Goal: Task Accomplishment & Management: Manage account settings

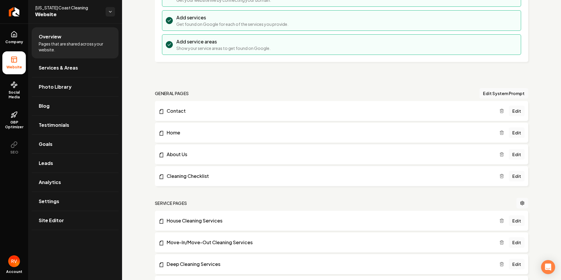
scroll to position [88, 0]
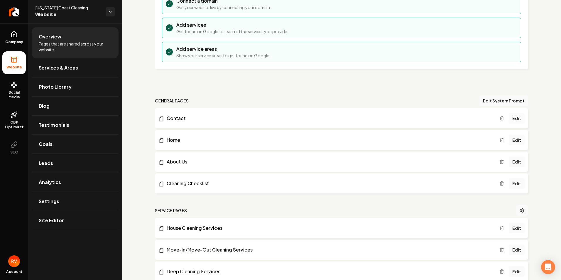
click at [511, 119] on link "Edit" at bounding box center [517, 118] width 16 height 11
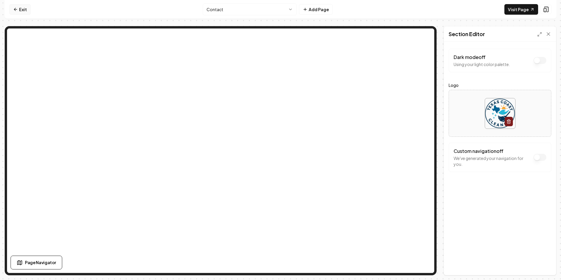
click at [17, 11] on icon at bounding box center [15, 9] width 5 height 5
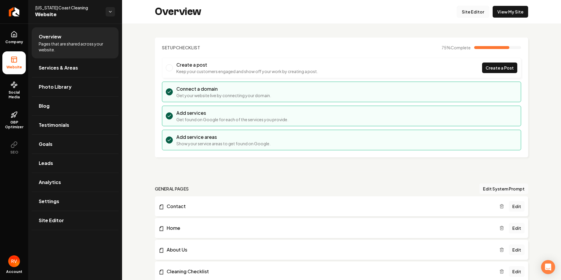
click at [469, 17] on link "Site Editor" at bounding box center [473, 12] width 32 height 12
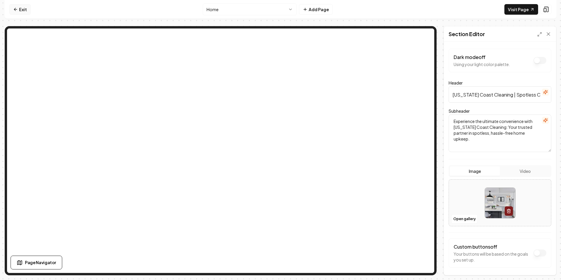
click at [23, 10] on link "Exit" at bounding box center [19, 9] width 21 height 11
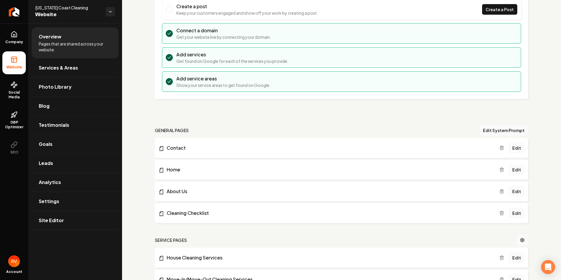
scroll to position [59, 0]
click at [180, 148] on link "Contact" at bounding box center [329, 147] width 341 height 7
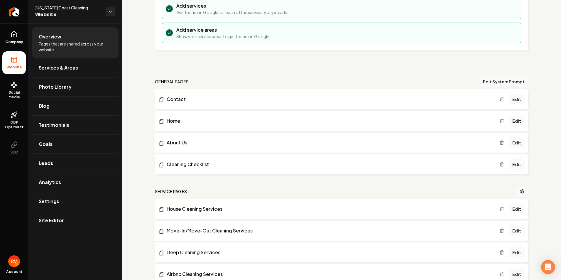
scroll to position [117, 0]
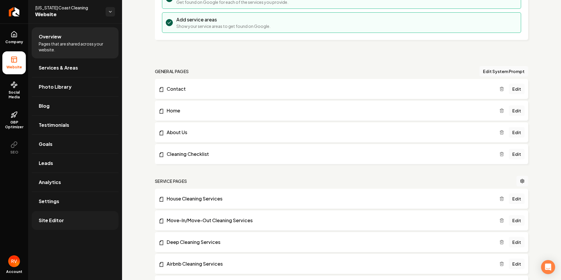
click at [72, 223] on link "Site Editor" at bounding box center [75, 220] width 87 height 19
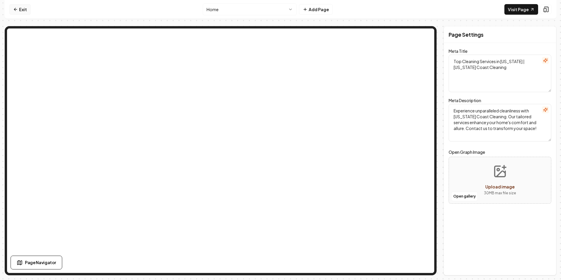
click at [24, 10] on link "Exit" at bounding box center [19, 9] width 21 height 11
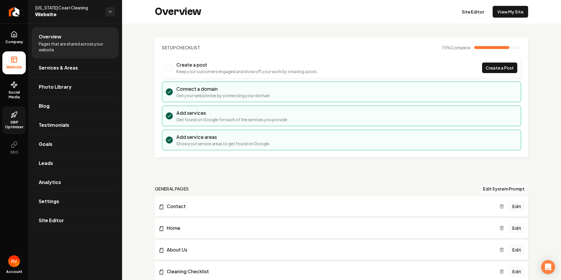
click at [17, 122] on span "GBP Optimizer" at bounding box center [13, 124] width 23 height 9
click at [17, 40] on span "Company" at bounding box center [14, 42] width 23 height 5
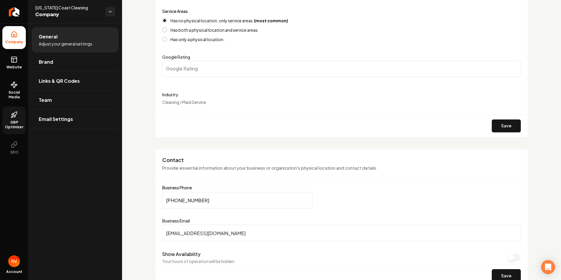
scroll to position [147, 0]
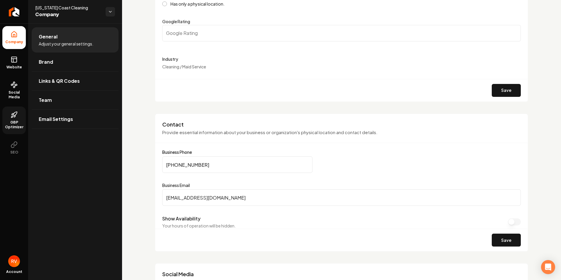
click at [216, 163] on input "[PHONE_NUMBER]" at bounding box center [237, 164] width 150 height 16
drag, startPoint x: 216, startPoint y: 163, endPoint x: 163, endPoint y: 169, distance: 53.8
click at [163, 169] on input "[PHONE_NUMBER]" at bounding box center [237, 164] width 150 height 16
paste input "306-5662"
type input "[PHONE_NUMBER]"
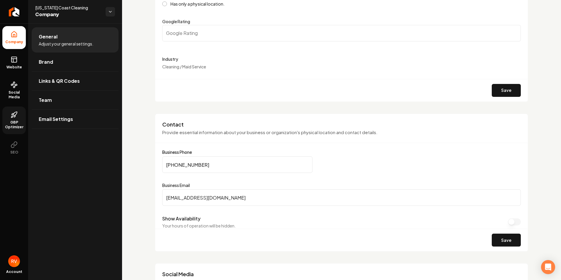
click at [499, 240] on button "Save" at bounding box center [506, 240] width 29 height 13
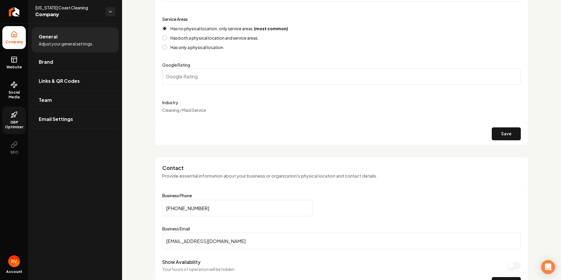
scroll to position [117, 0]
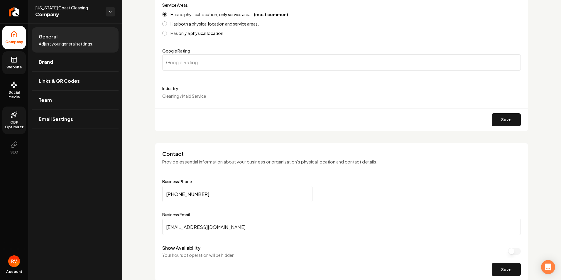
click at [13, 61] on icon at bounding box center [13, 61] width 0 height 4
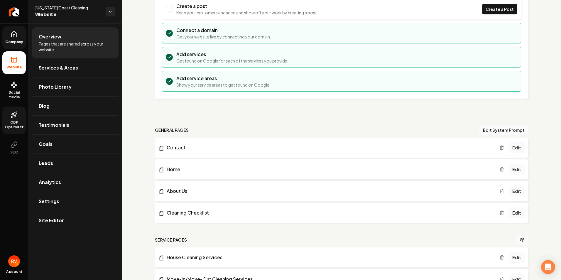
scroll to position [88, 0]
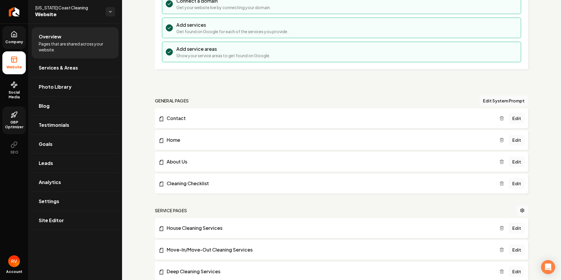
click at [271, 124] on li "Contact Edit" at bounding box center [341, 118] width 373 height 20
click at [511, 118] on link "Edit" at bounding box center [517, 118] width 16 height 11
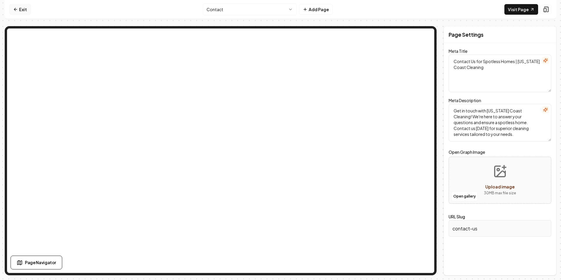
click at [20, 11] on link "Exit" at bounding box center [19, 9] width 21 height 11
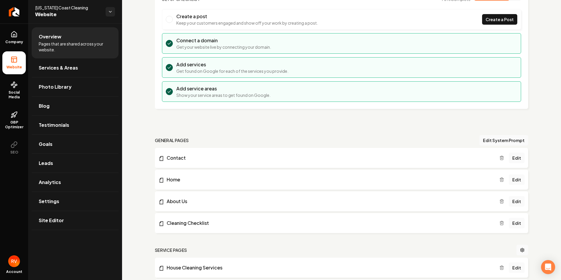
scroll to position [59, 0]
